Goal: Entertainment & Leisure: Consume media (video, audio)

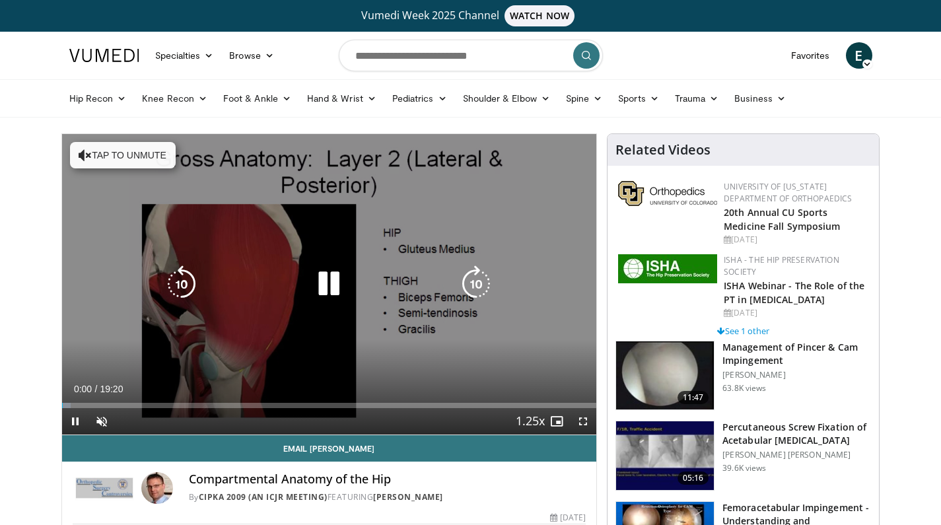
click at [441, 217] on div "10 seconds Tap to unmute" at bounding box center [329, 284] width 535 height 301
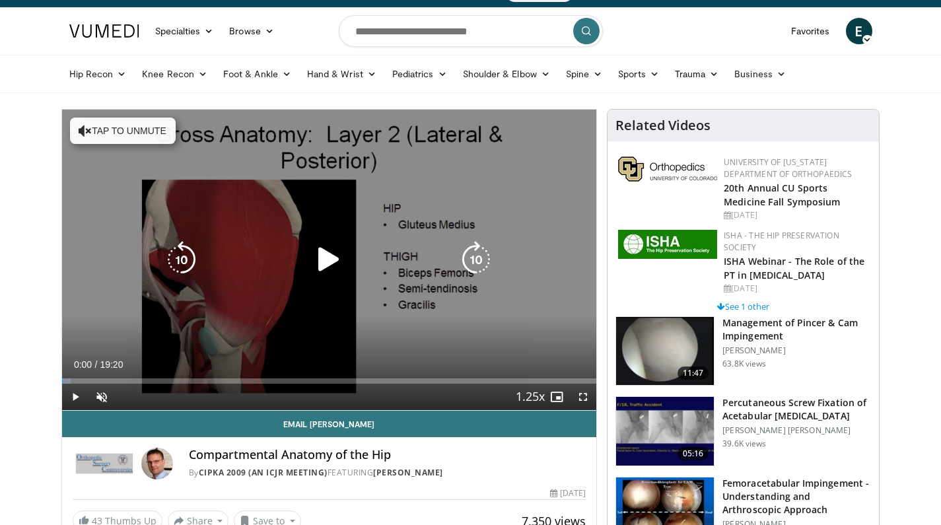
scroll to position [174, 0]
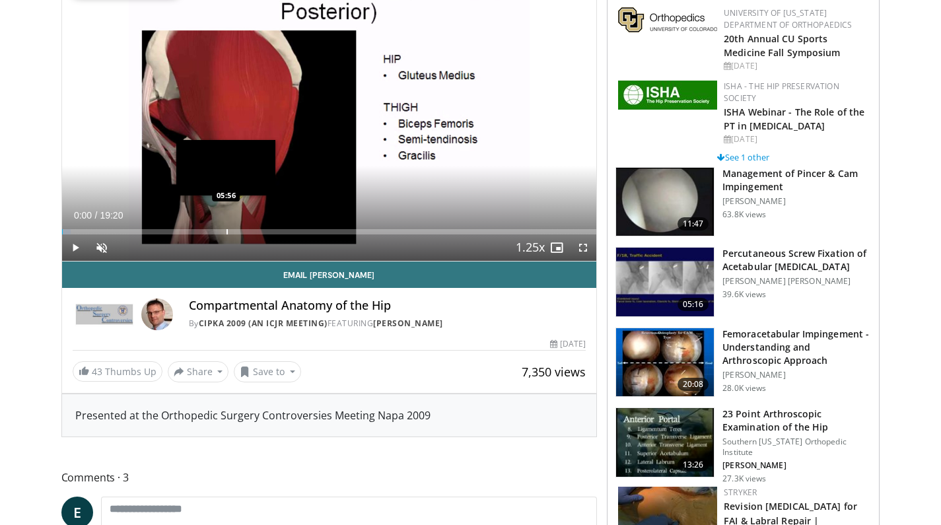
click at [228, 232] on div "Progress Bar" at bounding box center [227, 231] width 1 height 5
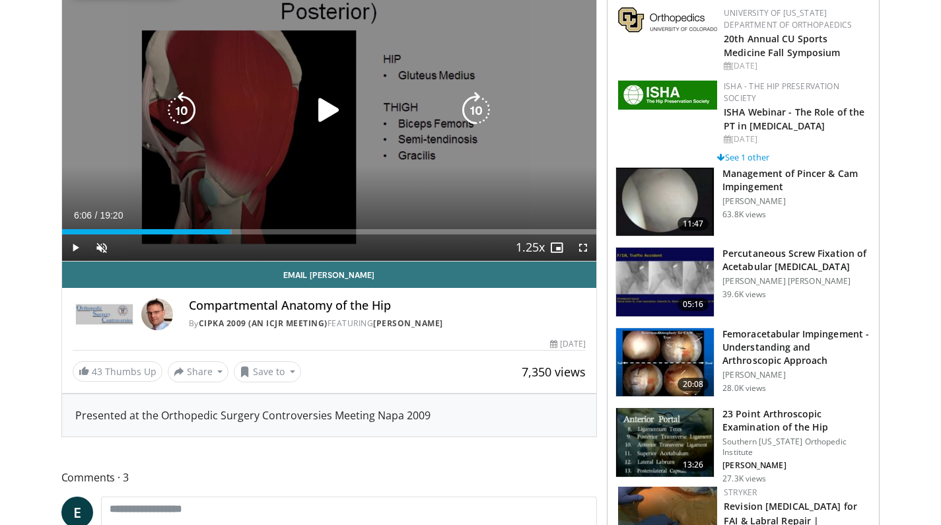
click at [475, 153] on div "10 seconds Tap to unmute" at bounding box center [329, 110] width 535 height 301
click at [339, 101] on icon "Video Player" at bounding box center [328, 110] width 37 height 37
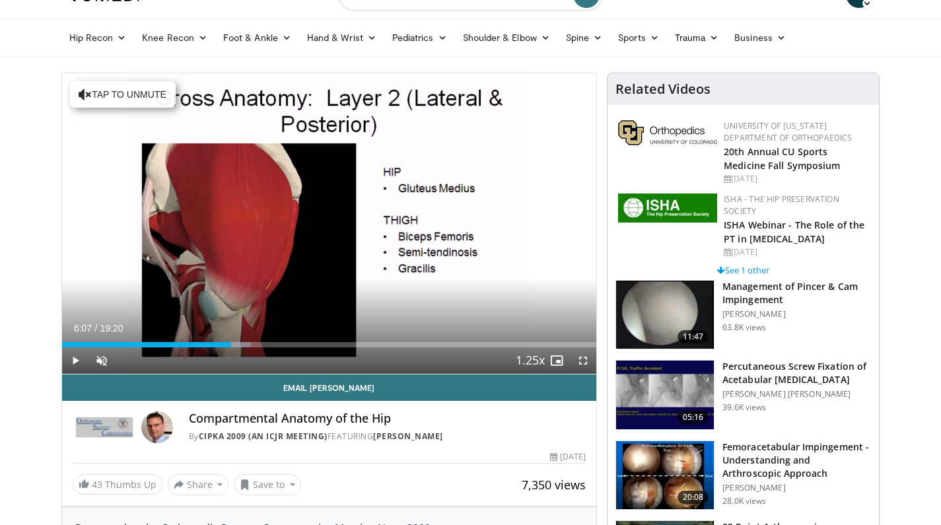
scroll to position [0, 0]
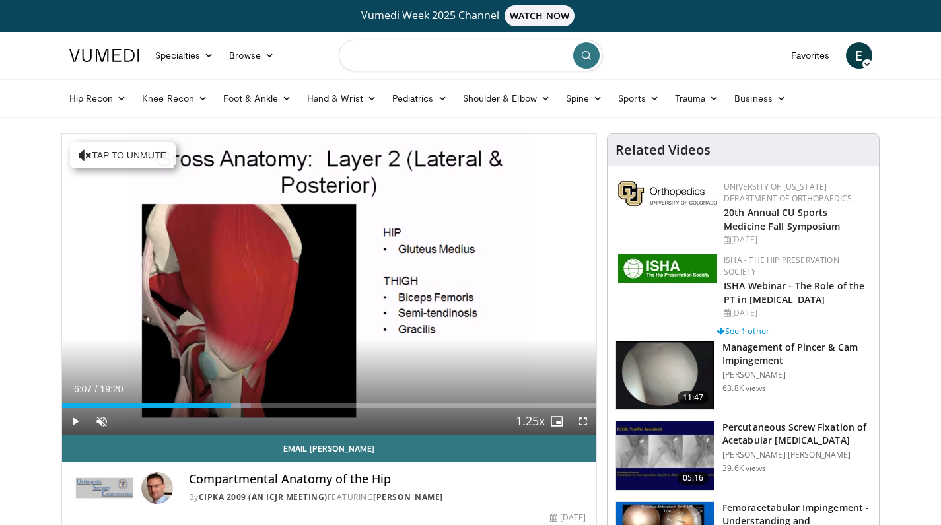
click at [460, 57] on input "Search topics, interventions" at bounding box center [471, 56] width 264 height 32
type input "**********"
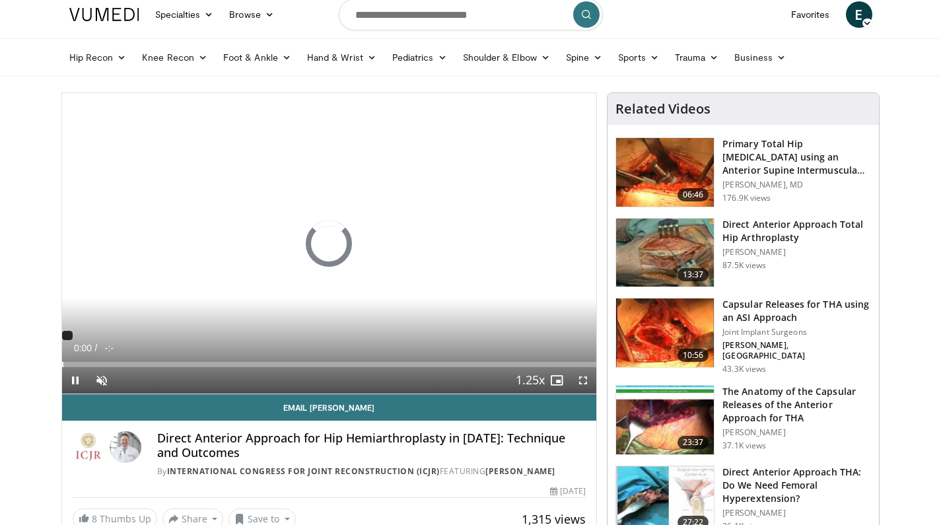
scroll to position [91, 0]
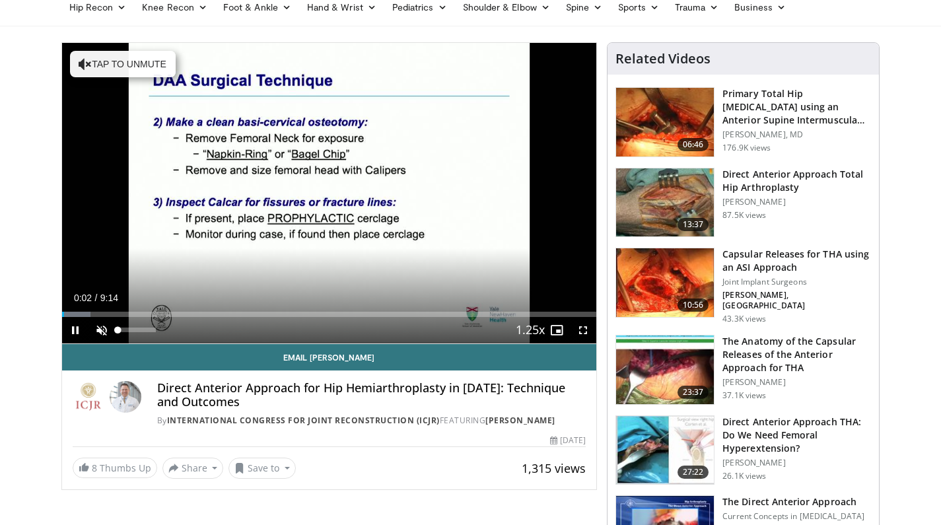
click at [89, 329] on span "Video Player" at bounding box center [102, 330] width 26 height 26
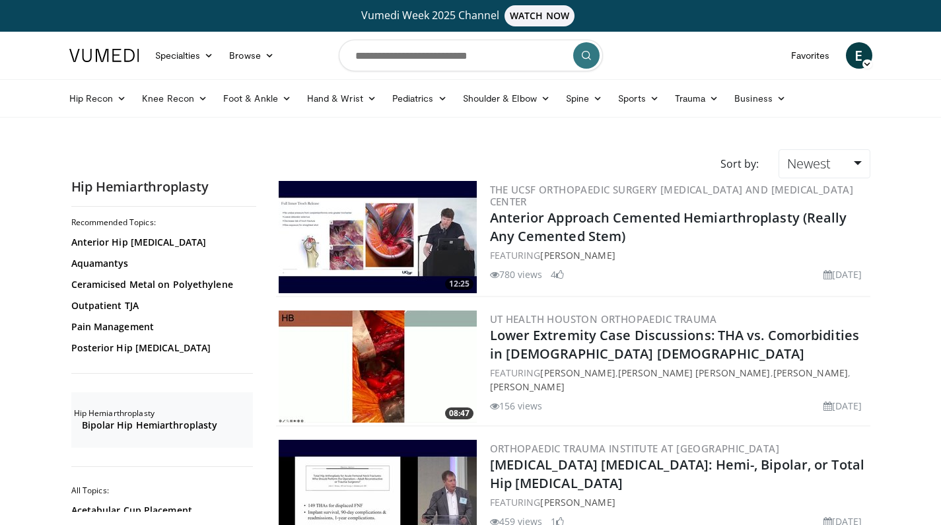
click at [382, 229] on img at bounding box center [378, 237] width 198 height 112
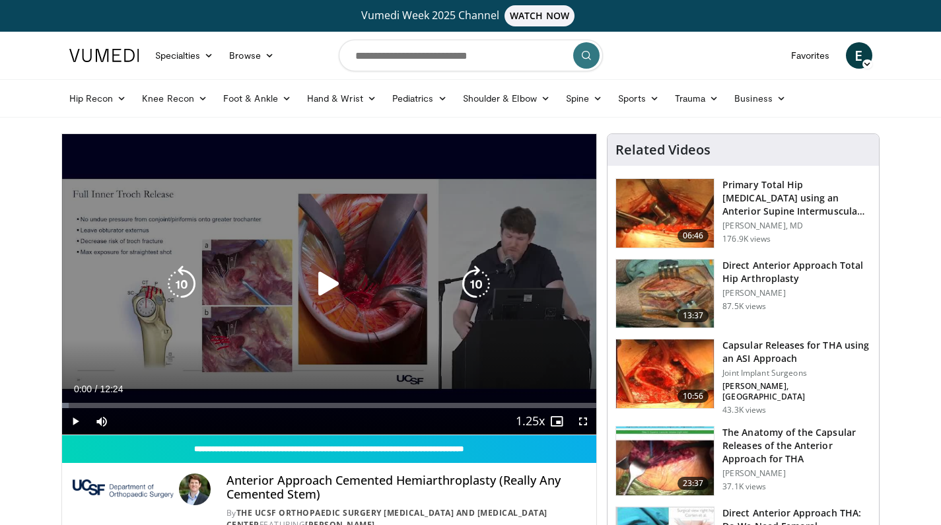
click at [345, 284] on icon "Video Player" at bounding box center [328, 284] width 37 height 37
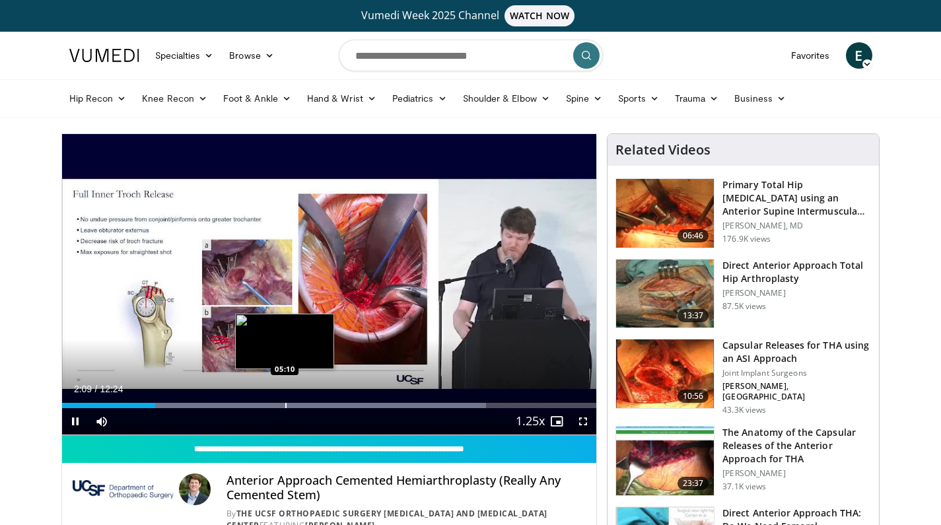
click at [285, 399] on div "Loaded : 79.37% 02:09 05:10" at bounding box center [329, 402] width 535 height 13
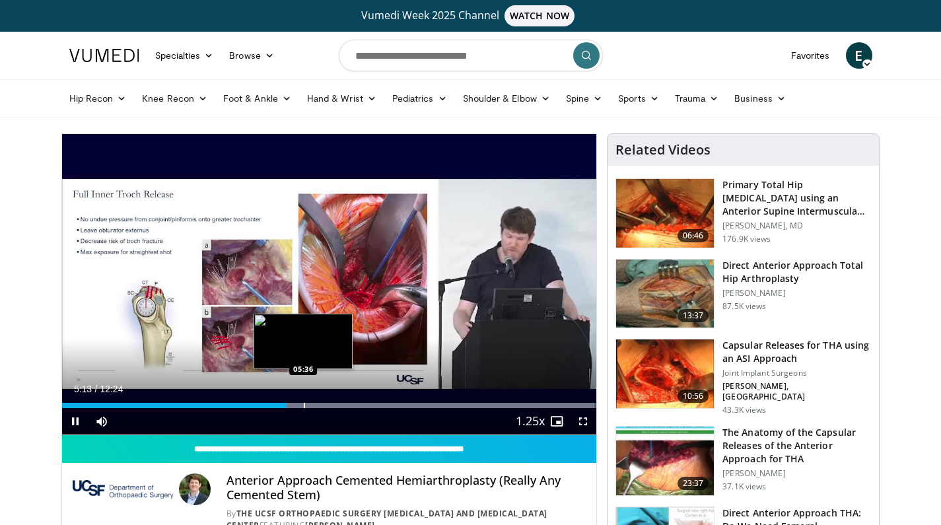
click at [304, 404] on div "Progress Bar" at bounding box center [304, 405] width 1 height 5
click at [326, 404] on div "Progress Bar" at bounding box center [326, 405] width 1 height 5
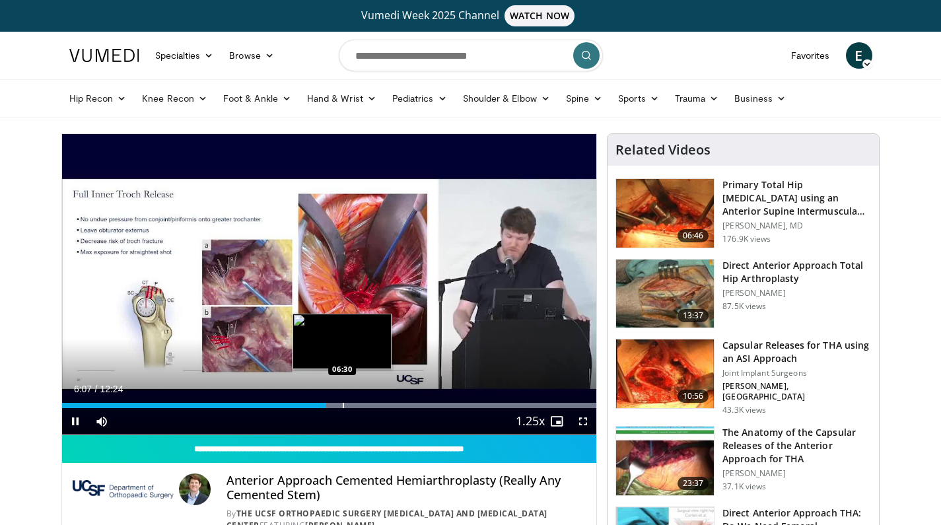
click at [343, 404] on div "Progress Bar" at bounding box center [343, 405] width 1 height 5
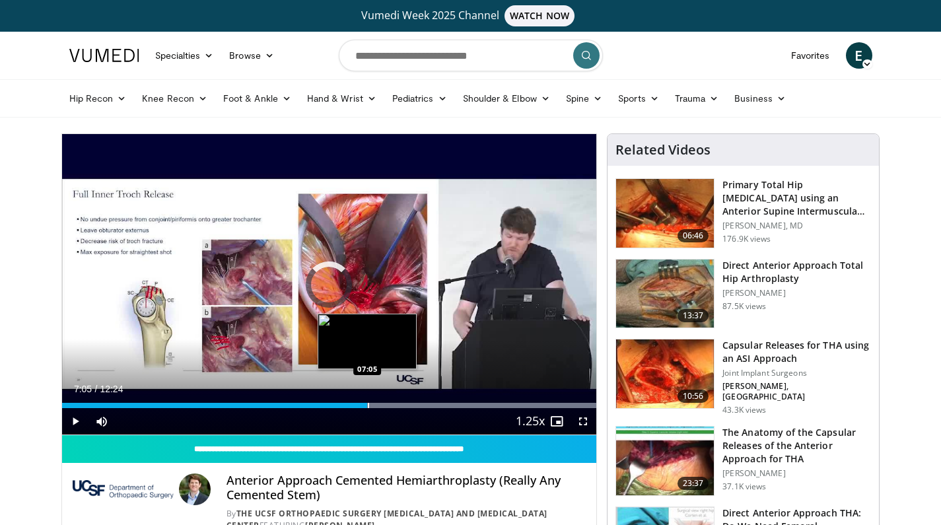
click at [368, 403] on div "Progress Bar" at bounding box center [368, 405] width 1 height 5
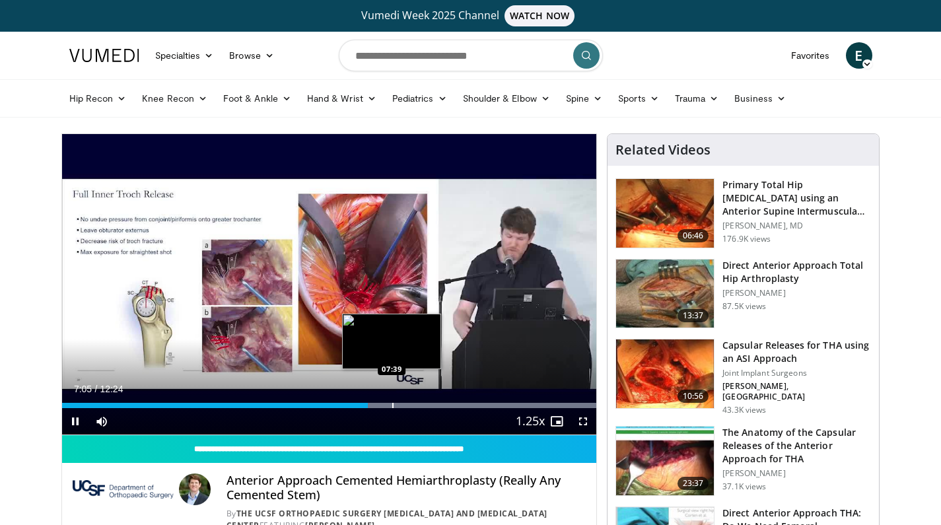
click at [392, 402] on div "Loaded : 99.99% 07:05 07:39" at bounding box center [329, 402] width 535 height 13
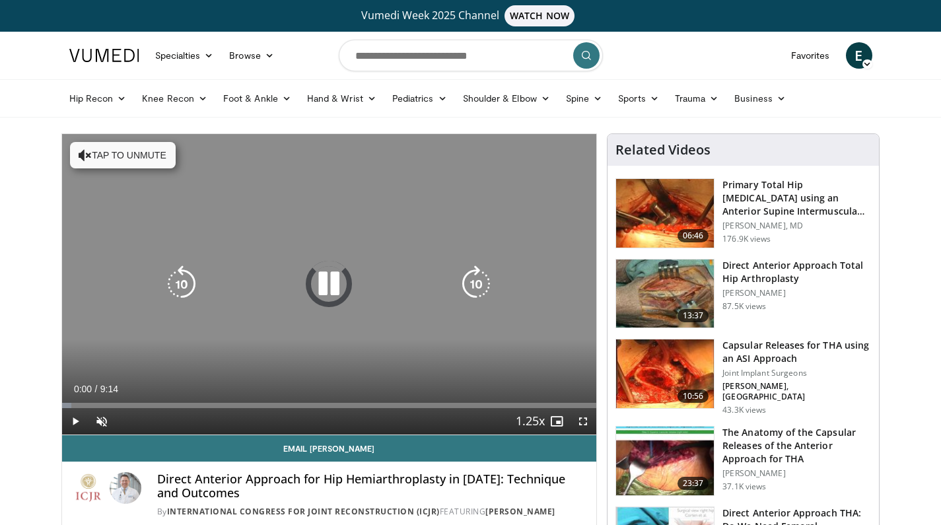
scroll to position [3, 0]
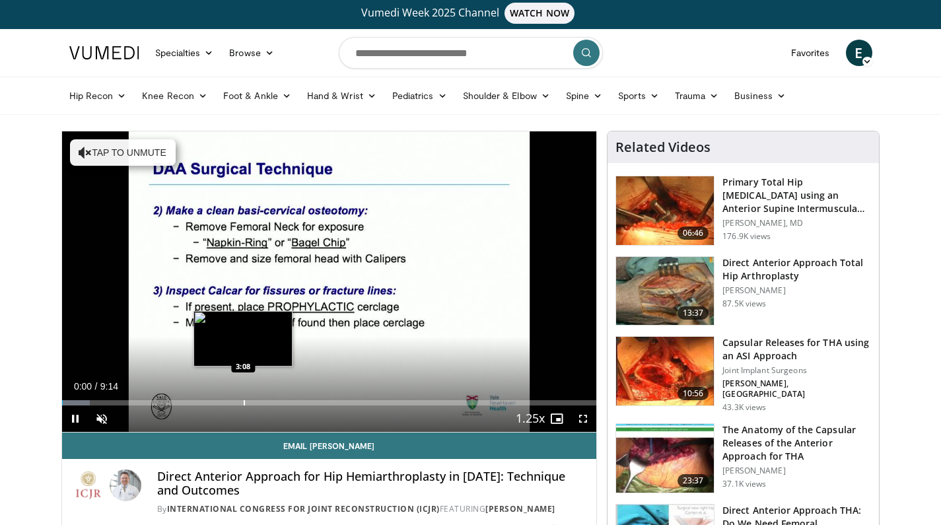
click at [244, 404] on div "Progress Bar" at bounding box center [244, 402] width 1 height 5
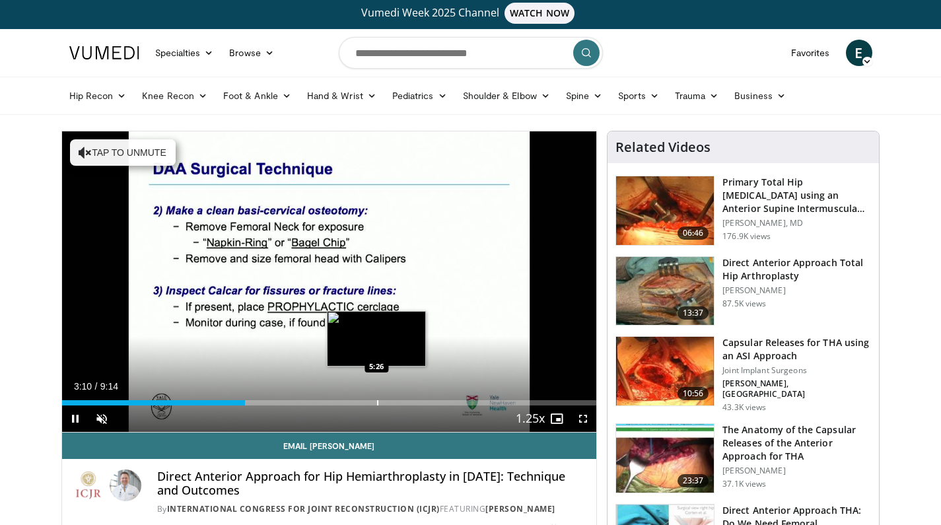
click at [377, 402] on div "Progress Bar" at bounding box center [377, 402] width 1 height 5
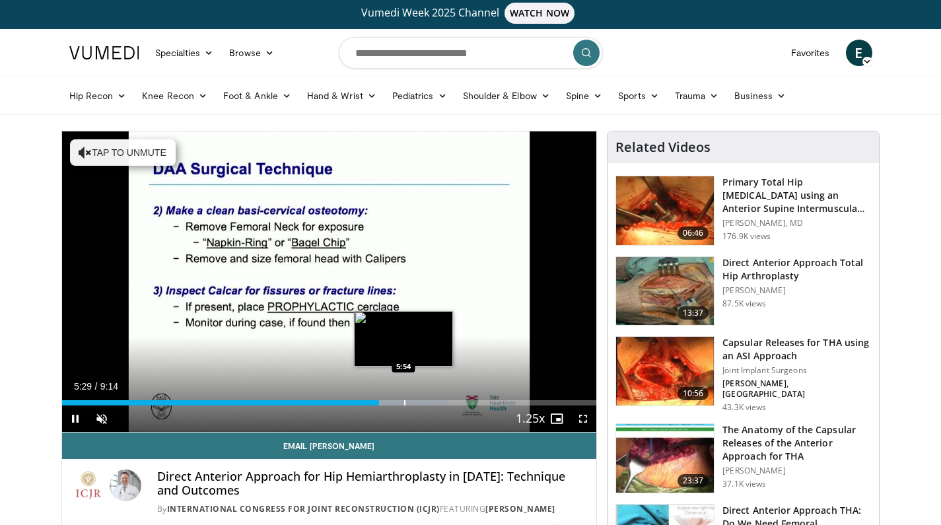
click at [404, 405] on div "Progress Bar" at bounding box center [404, 402] width 1 height 5
click at [418, 405] on div "Progress Bar" at bounding box center [418, 402] width 1 height 5
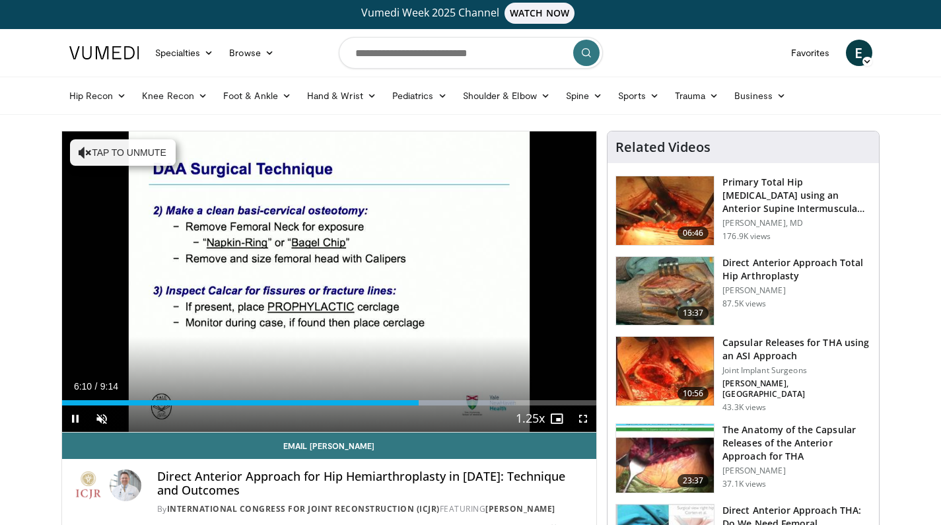
click at [428, 406] on div "Current Time 6:10 / Duration 9:14 Pause Skip Backward Skip Forward Unmute Loade…" at bounding box center [329, 419] width 535 height 26
click at [432, 406] on div "Current Time 6:11 / Duration 9:14 Pause Skip Backward Skip Forward Unmute Loade…" at bounding box center [329, 419] width 535 height 26
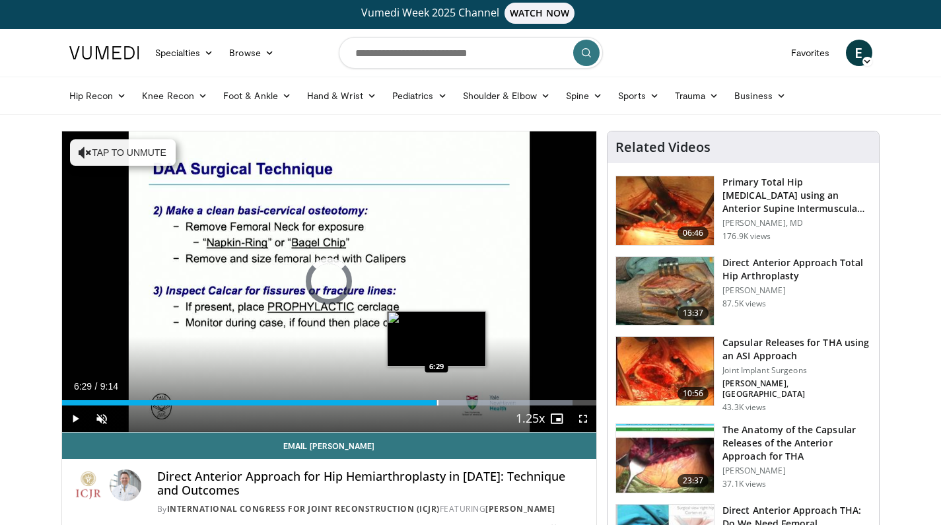
click at [437, 405] on div "Progress Bar" at bounding box center [437, 402] width 1 height 5
click at [454, 405] on div "Progress Bar" at bounding box center [454, 402] width 1 height 5
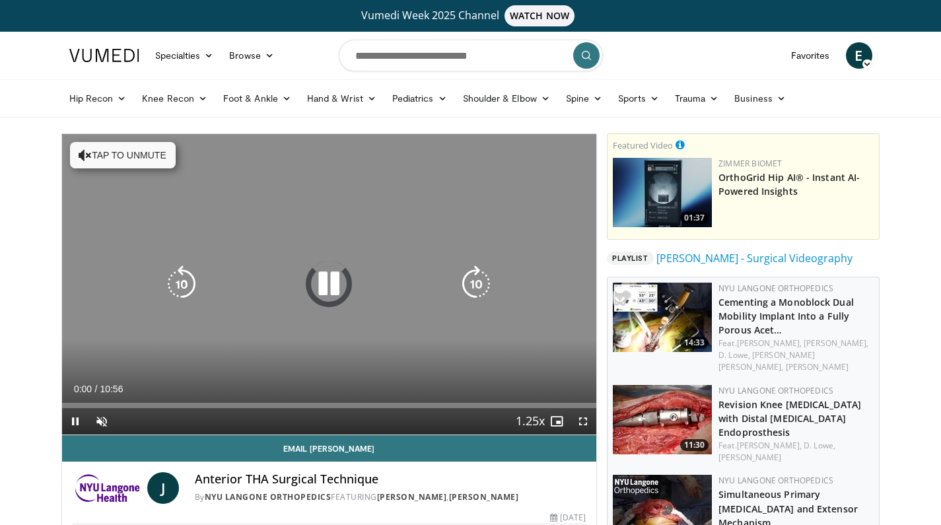
scroll to position [3, 0]
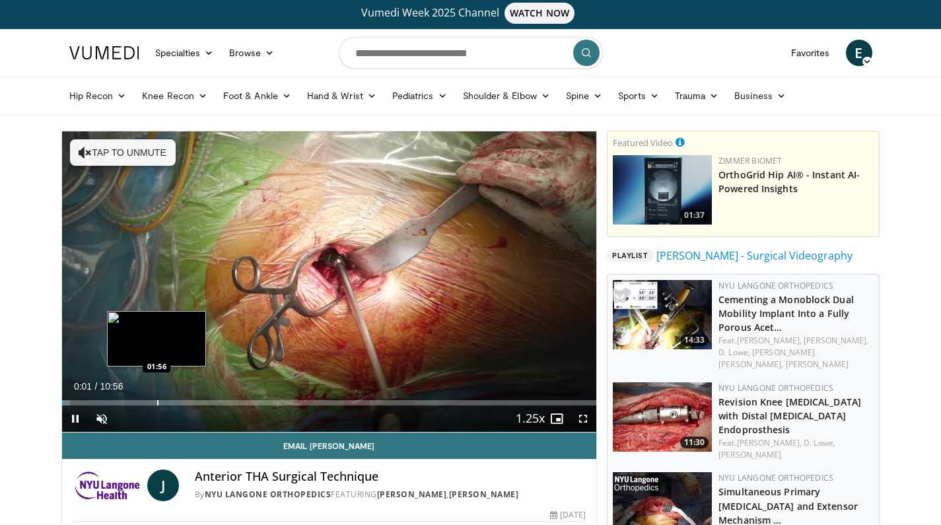
click at [157, 401] on div "Progress Bar" at bounding box center [157, 402] width 1 height 5
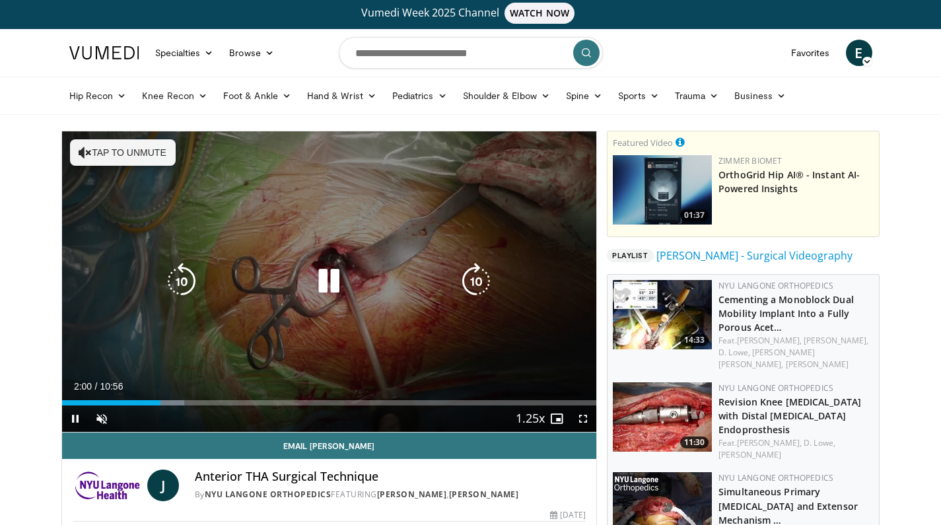
click at [153, 153] on button "Tap to unmute" at bounding box center [123, 152] width 106 height 26
click at [322, 274] on icon "Video Player" at bounding box center [328, 281] width 37 height 37
